Goal: Transaction & Acquisition: Purchase product/service

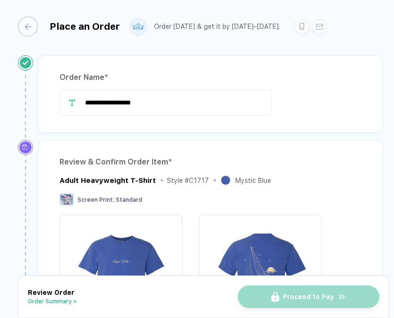
drag, startPoint x: 213, startPoint y: 105, endPoint x: 39, endPoint y: 96, distance: 174.7
click at [39, 96] on div "**********" at bounding box center [211, 94] width 346 height 78
type input "**********"
click at [237, 146] on div "Review & Confirm Order Item * Adult Heavyweight T-Shirt Style # C1717 Mystic Bl…" at bounding box center [211, 314] width 346 height 349
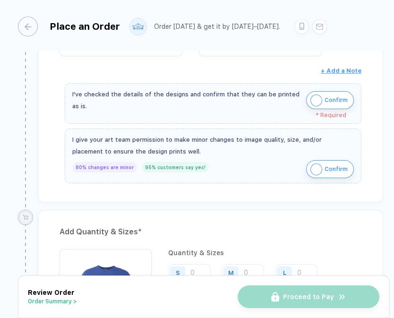
scroll to position [285, 0]
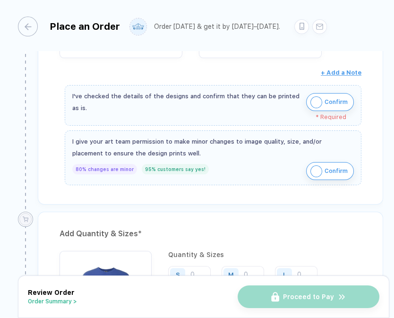
click at [311, 99] on img "button" at bounding box center [317, 102] width 12 height 12
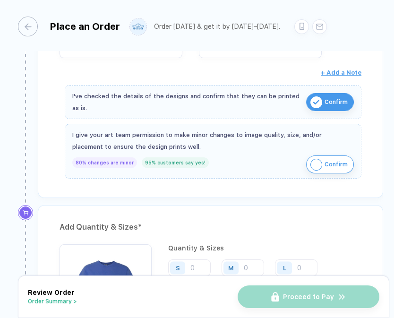
click at [311, 159] on img "button" at bounding box center [317, 165] width 12 height 12
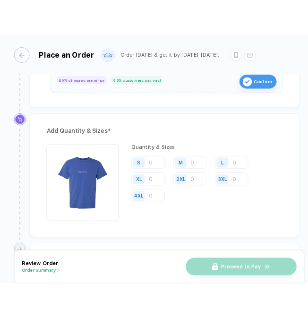
scroll to position [409, 0]
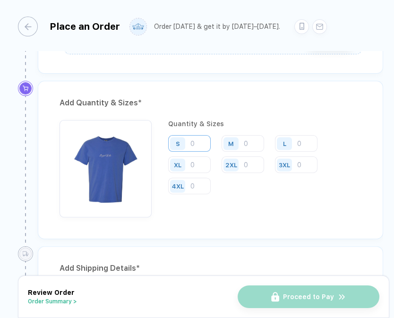
click at [205, 138] on input "number" at bounding box center [189, 143] width 43 height 17
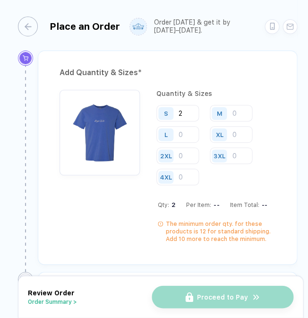
type input "2"
click at [231, 113] on div "M" at bounding box center [221, 113] width 22 height 17
click at [234, 108] on input "number" at bounding box center [231, 113] width 43 height 17
type input "4"
click at [181, 126] on input "number" at bounding box center [177, 134] width 43 height 17
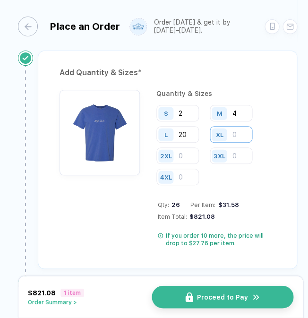
type input "20"
click at [235, 131] on input "number" at bounding box center [231, 134] width 43 height 17
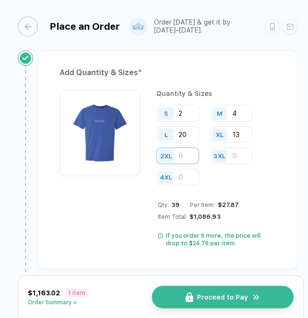
type input "13"
click at [179, 152] on input "number" at bounding box center [177, 155] width 43 height 17
type input "2"
click at [266, 201] on div "Qty: 41 Per Item: $27.66 Item Total: $1,134.06" at bounding box center [217, 210] width 118 height 19
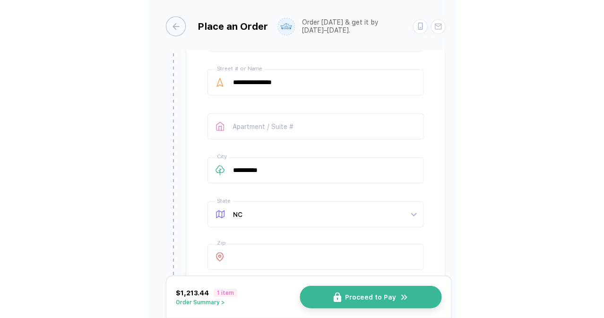
scroll to position [706, 0]
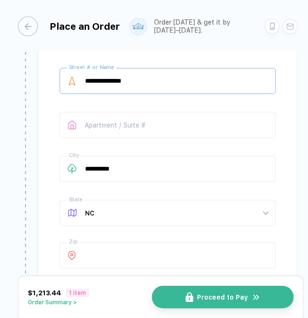
type input "**********"
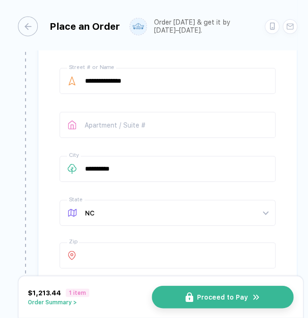
click at [180, 97] on div "**********" at bounding box center [168, 148] width 216 height 248
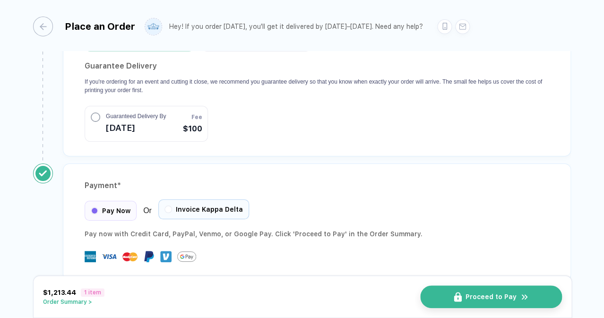
scroll to position [0, 0]
click at [63, 302] on button "Order Summary >" at bounding box center [73, 302] width 61 height 7
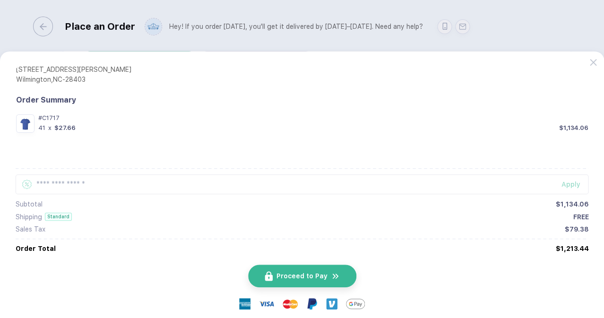
scroll to position [58, 0]
